Goal: Task Accomplishment & Management: Use online tool/utility

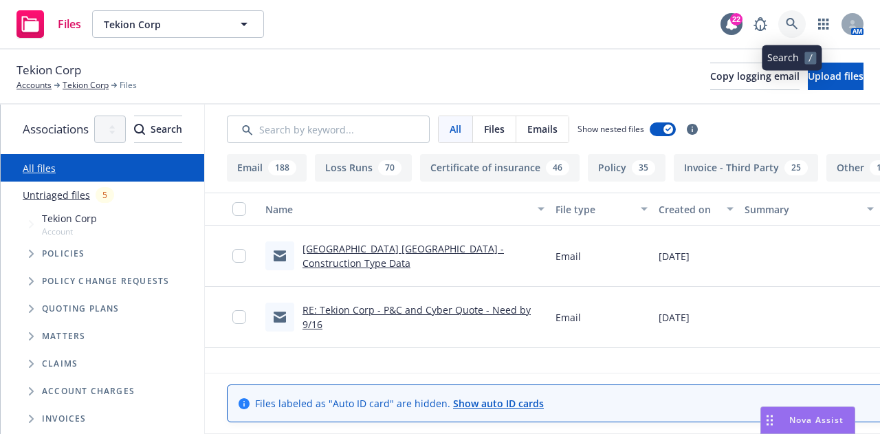
click at [789, 27] on icon at bounding box center [792, 24] width 12 height 12
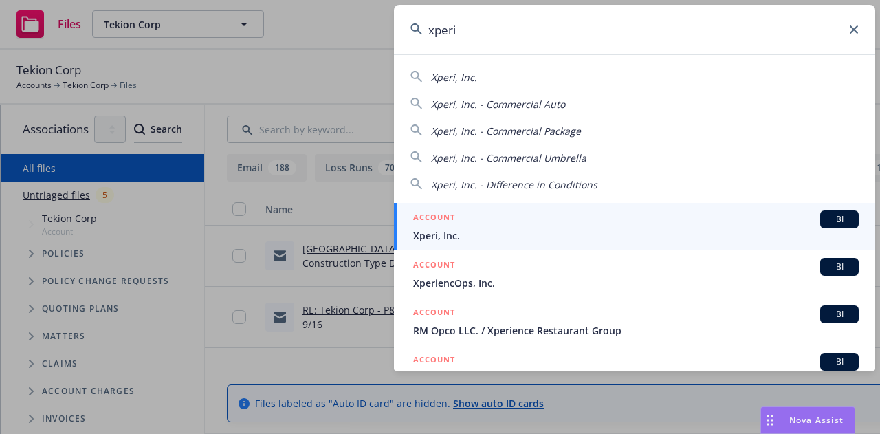
type input "xperi"
click at [580, 226] on div "ACCOUNT BI" at bounding box center [635, 219] width 445 height 18
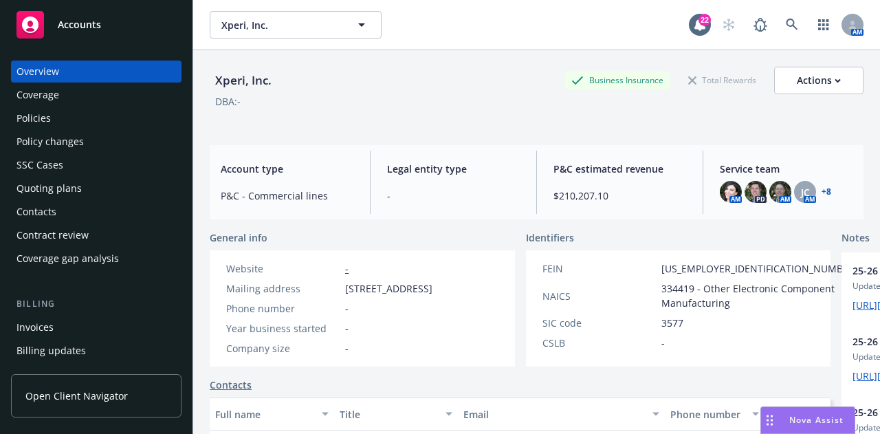
click at [93, 181] on div "Quoting plans" at bounding box center [95, 188] width 159 height 22
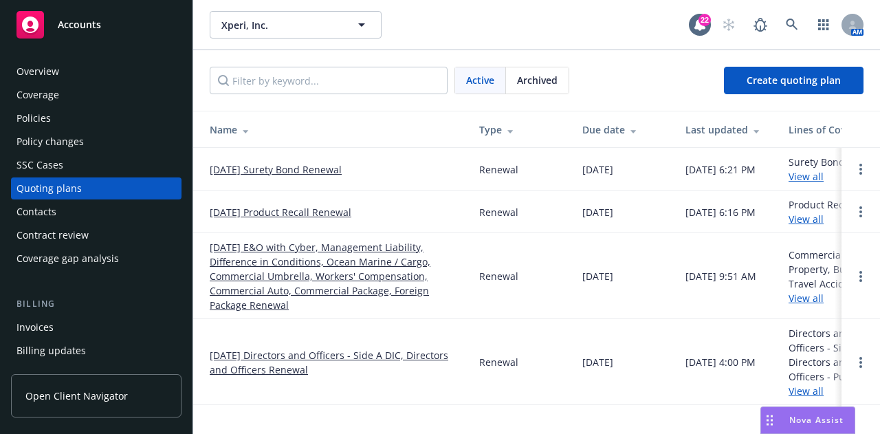
click at [309, 212] on link "[DATE] Product Recall Renewal" at bounding box center [281, 212] width 142 height 14
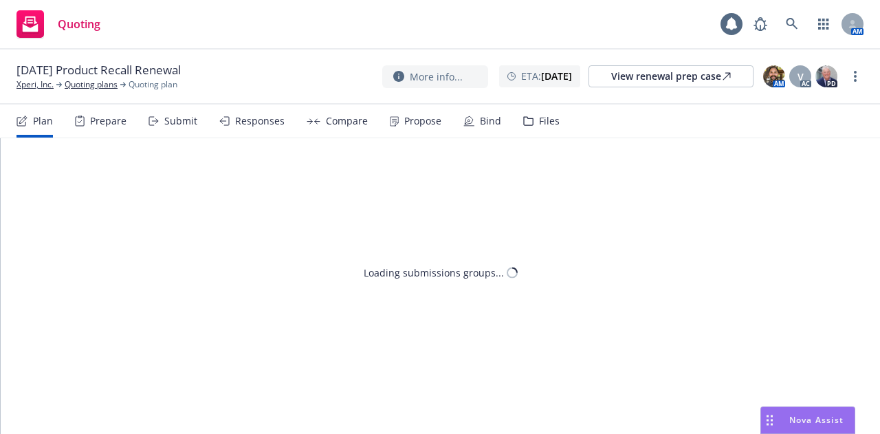
click at [539, 124] on div "Files" at bounding box center [549, 120] width 21 height 11
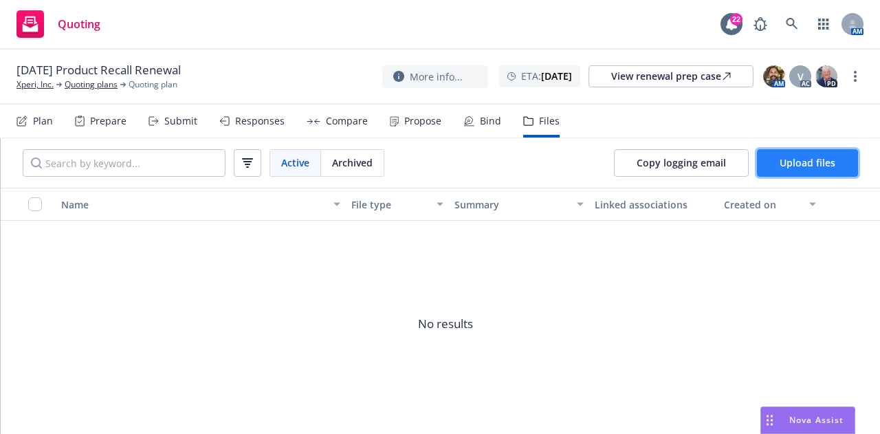
click at [786, 165] on span "Upload files" at bounding box center [807, 162] width 56 height 13
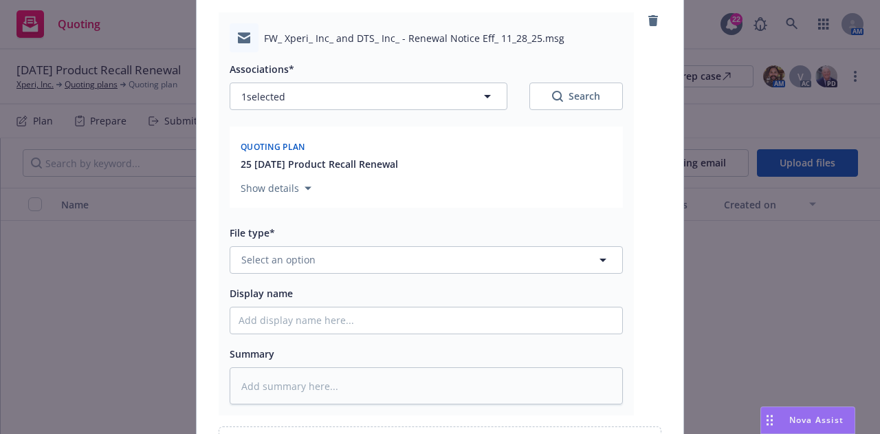
scroll to position [150, 0]
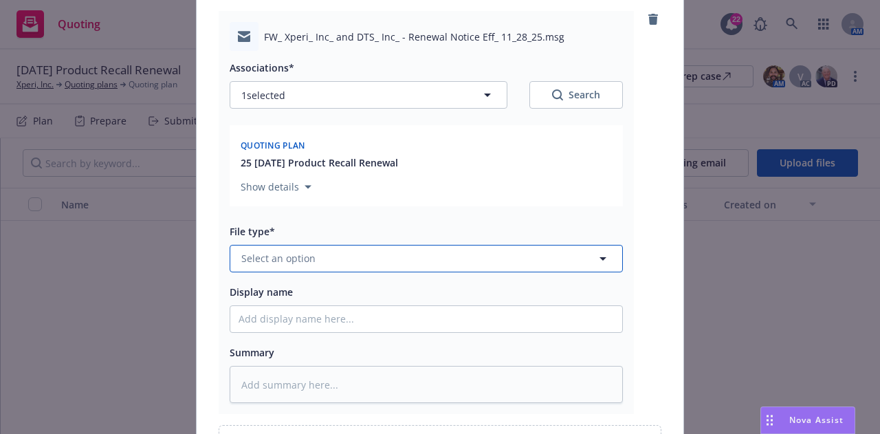
click at [427, 262] on button "Select an option" at bounding box center [426, 258] width 393 height 27
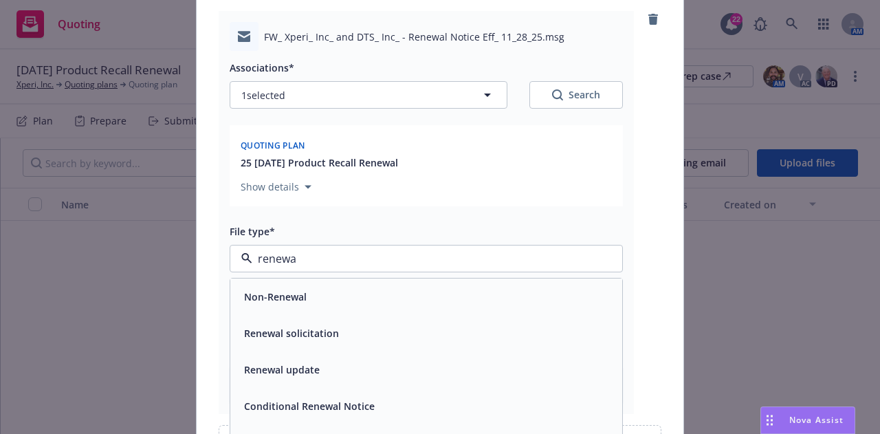
type input "renewal"
click at [478, 331] on div "Renewal solicitation" at bounding box center [425, 333] width 375 height 20
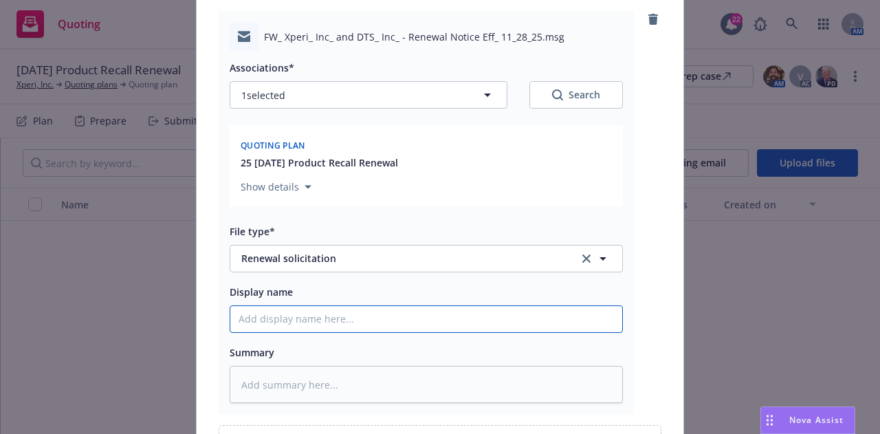
click at [480, 315] on input "Display name" at bounding box center [426, 319] width 392 height 26
type textarea "x"
type input "25-"
type textarea "x"
type input "25-2"
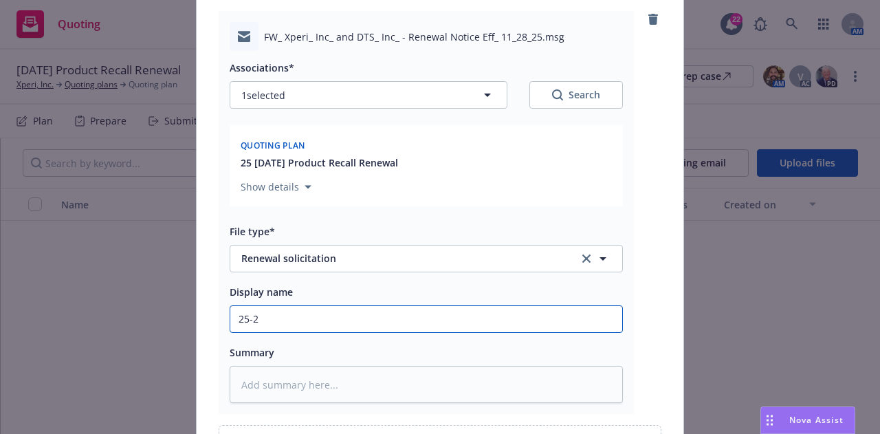
type textarea "x"
type input "25-26"
type textarea "x"
type input "25-26"
type textarea "x"
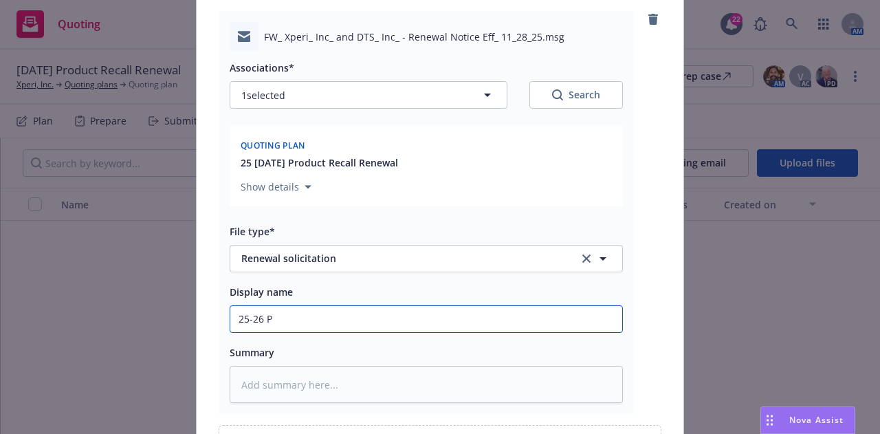
type input "25-26 Pr"
type textarea "x"
type input "25-26 Pro"
type textarea "x"
type input "25-26 Prod"
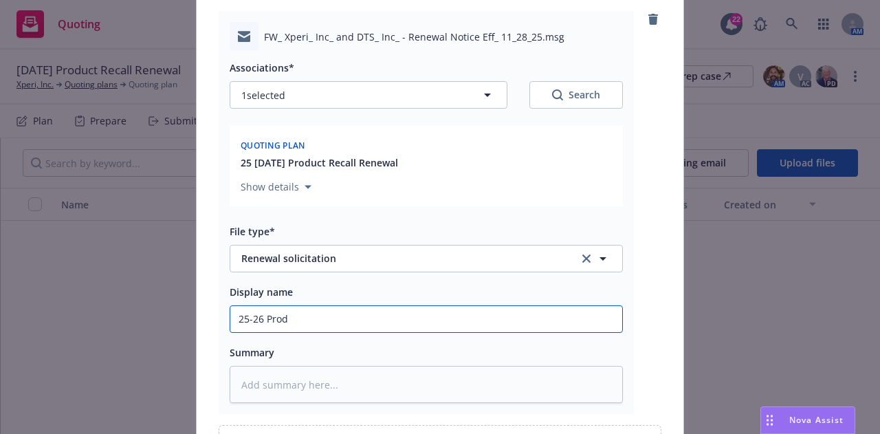
type textarea "x"
type input "25-26 Produ"
type textarea "x"
type input "25-26 Produc"
type textarea "x"
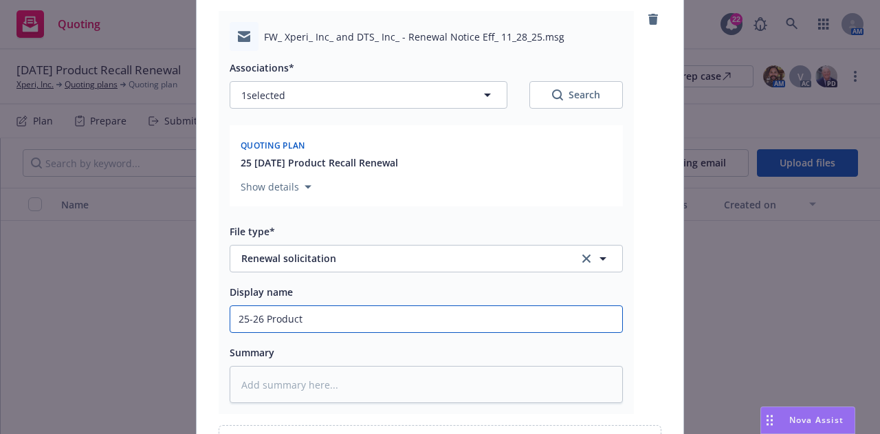
type input "25-26 Product"
type textarea "x"
type input "25-26 Product R"
type textarea "x"
type input "25-26 Product Re"
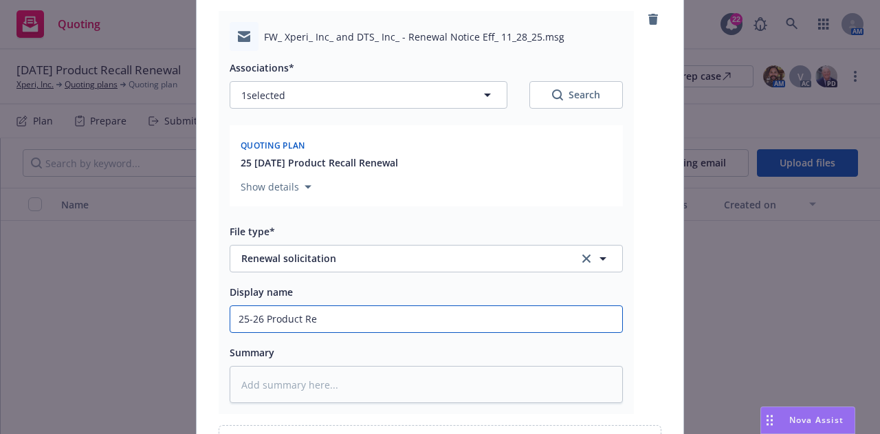
type textarea "x"
type input "25-26 Product Rec"
type textarea "x"
type input "25-26 Product Recal"
type textarea "x"
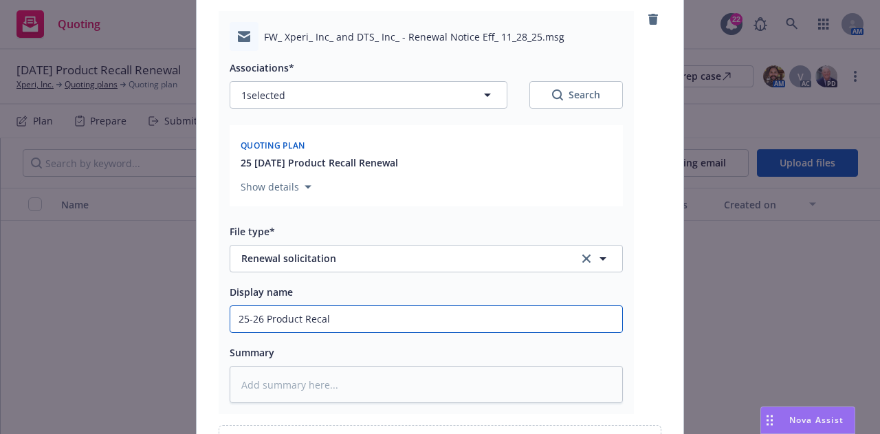
type input "25-26 Product Recall"
type textarea "x"
type input "25-26 Product Recall S"
type textarea "x"
type input "25-26 Product Recall So"
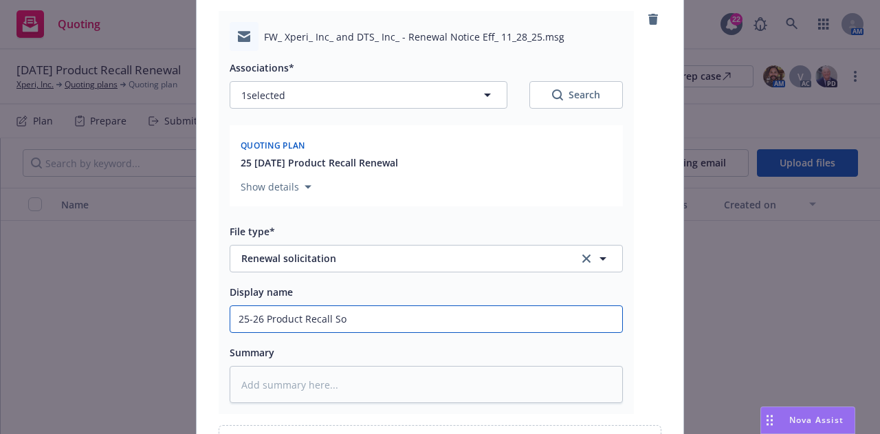
type textarea "x"
type input "25-26 Product Recall Sol"
type textarea "x"
type input "25-26 Product Recall Soli"
type textarea "x"
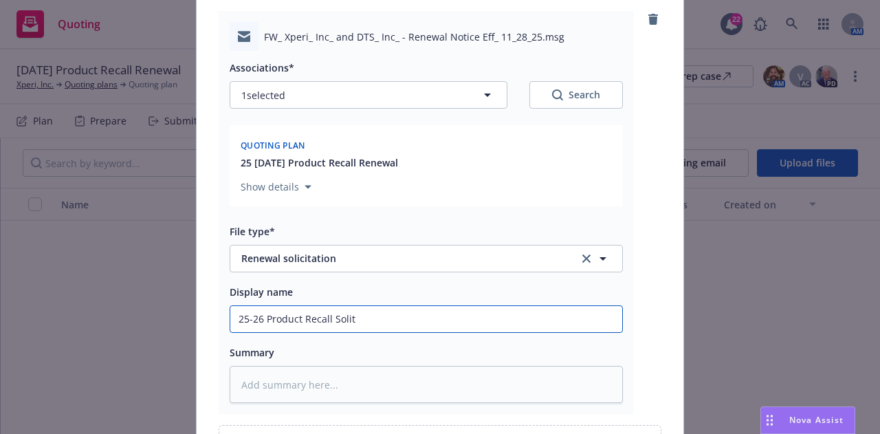
type input "25-26 Product Recall Soliti"
type textarea "x"
type input "25-26 Product Recall Solit"
type textarea "x"
type input "25-26 Product Recall Soli"
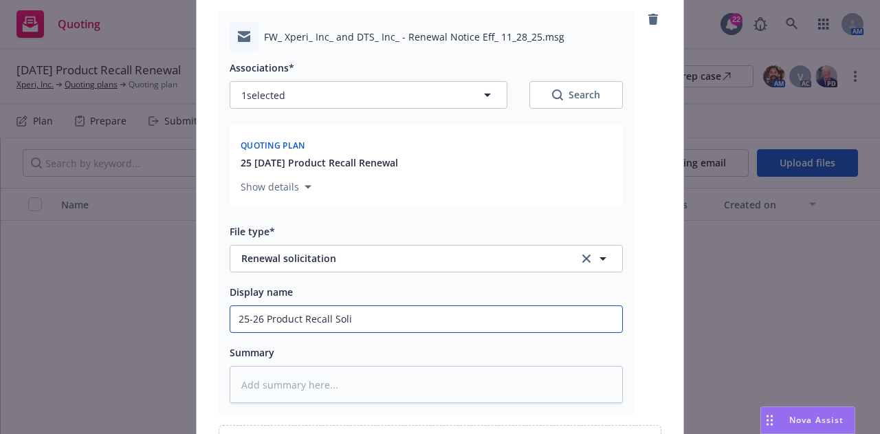
type textarea "x"
type input "25-26 Product Recall Sol"
type textarea "x"
type input "25-26 Product Recall So"
type textarea "x"
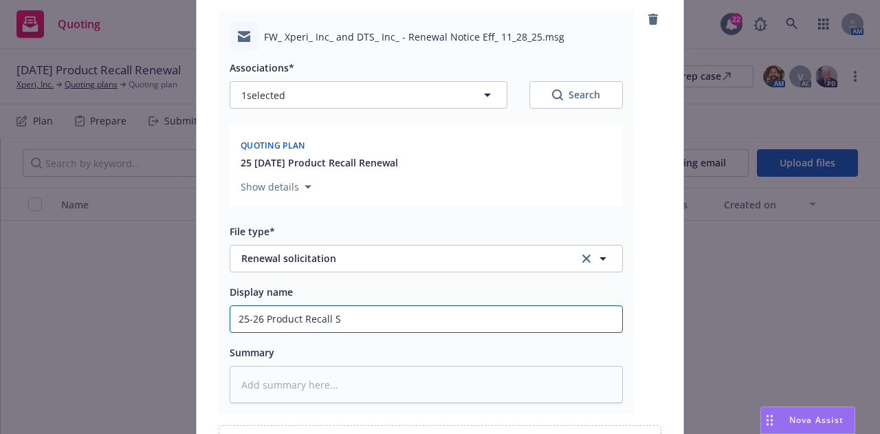
type input "25-26 Product Recall"
type textarea "x"
type input "25-26 Product Recall"
type textarea "x"
type input "25-26 Product Recall"
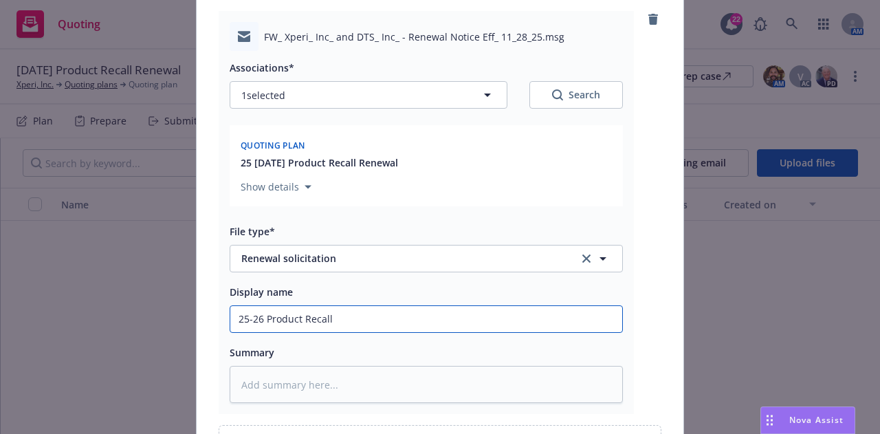
type textarea "x"
type input "25-26 Product Recall S"
type textarea "x"
type input "25-26 Product Recall So"
type textarea "x"
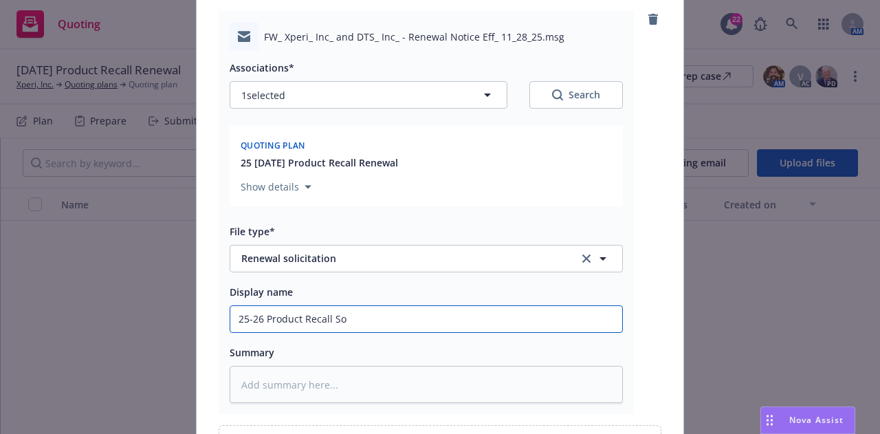
type input "25-26 Product Recall Sol"
type textarea "x"
type input "25-26 Product Recall Soli"
type textarea "x"
type input "25-26 Product Recall Solic"
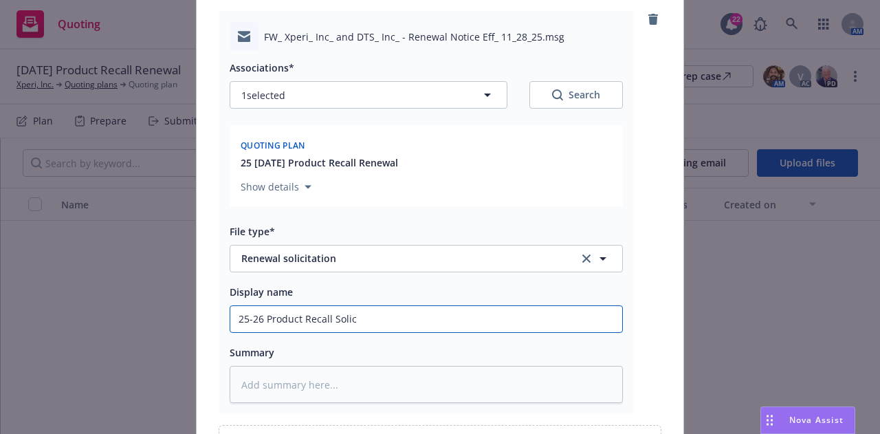
type textarea "x"
type input "25-26 Product Recall Solici"
type textarea "x"
type input "25-26 Product Recall Solicit"
type textarea "x"
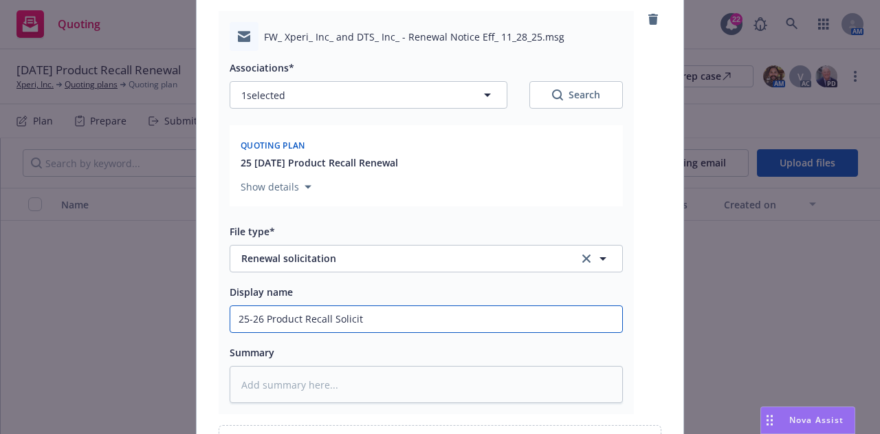
type input "25-26 Product Recall Solicita"
type textarea "x"
type input "25-26 Product Recall Solicitati"
type textarea "x"
type input "25-26 Product Recall Solicitatio"
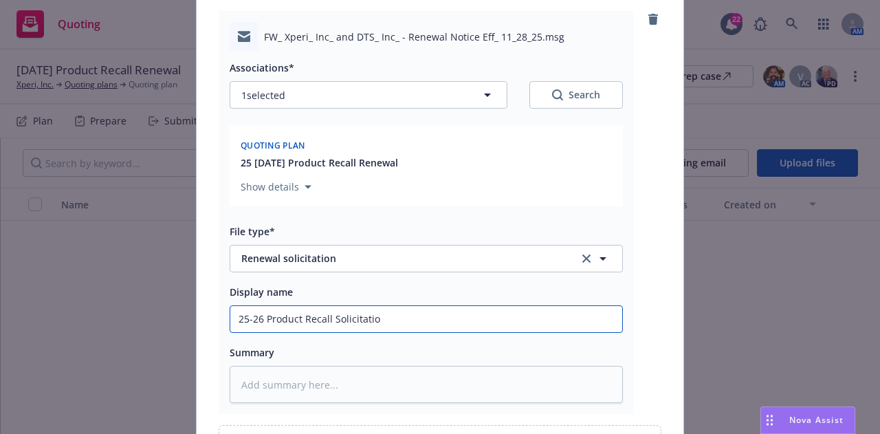
type textarea "x"
type input "25-26 Product Recall Solicitation"
type textarea "x"
type input "25-26 Product Recall Solicitation/"
type textarea "x"
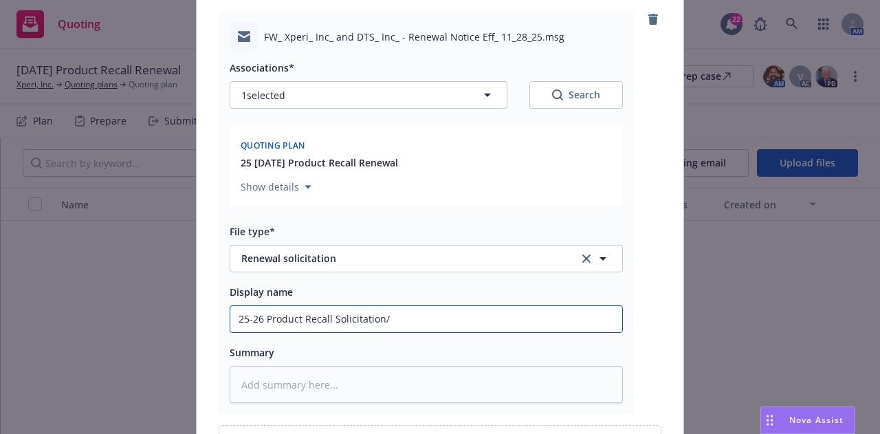
type input "25-26 Product Recall Solicitation/A"
type textarea "x"
type input "25-26 Product Recall Solicitation/Ap"
type textarea "x"
type input "25-26 Product Recall Solicitation/App"
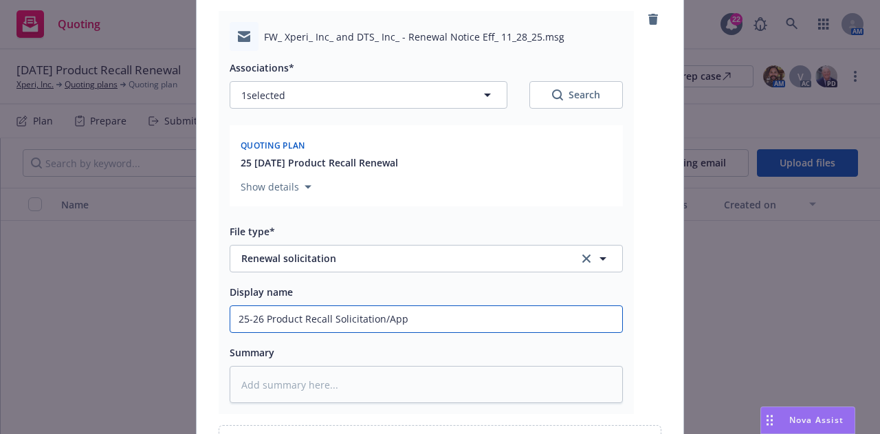
type textarea "x"
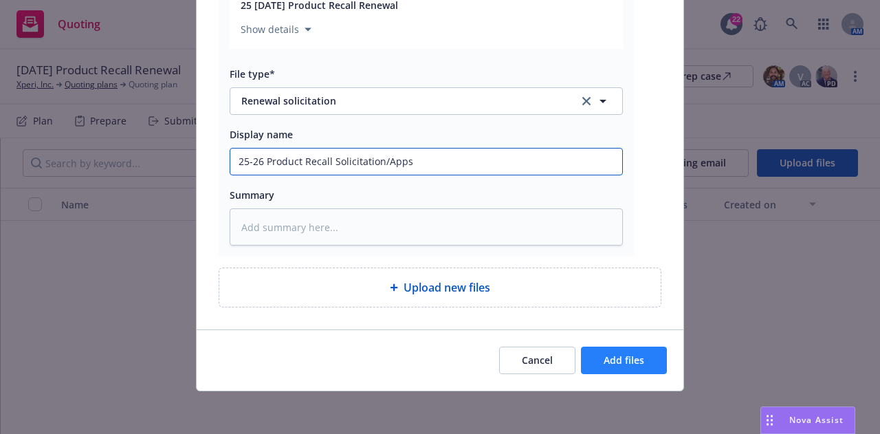
type input "25-26 Product Recall Solicitation/Apps"
click at [633, 358] on span "Add files" at bounding box center [623, 359] width 41 height 13
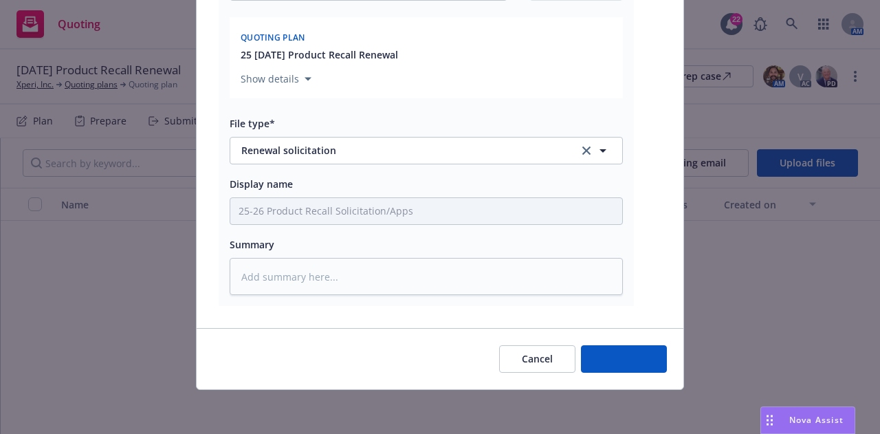
scroll to position [257, 0]
type textarea "x"
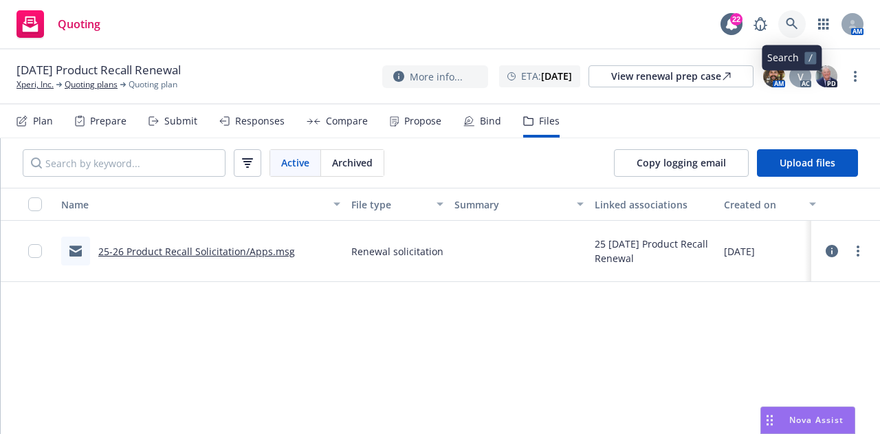
click at [792, 26] on icon at bounding box center [792, 24] width 12 height 12
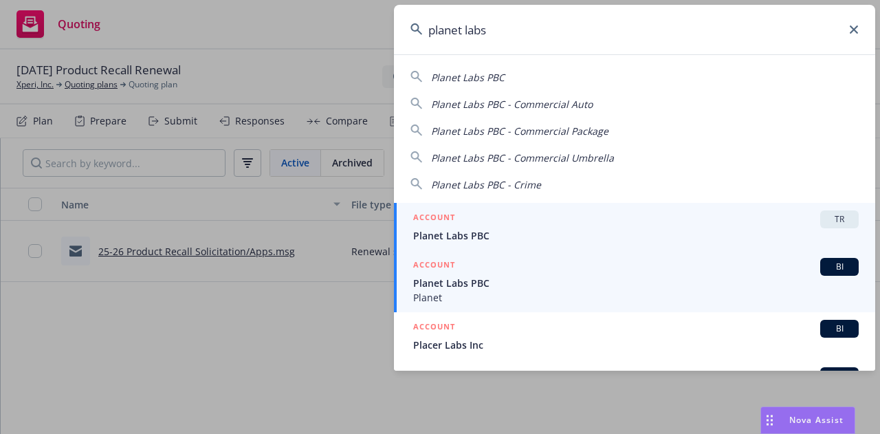
type input "planet labs"
click at [554, 273] on div "ACCOUNT BI" at bounding box center [635, 267] width 445 height 18
